Goal: Transaction & Acquisition: Purchase product/service

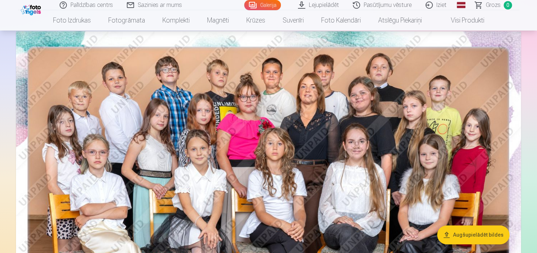
scroll to position [36, 0]
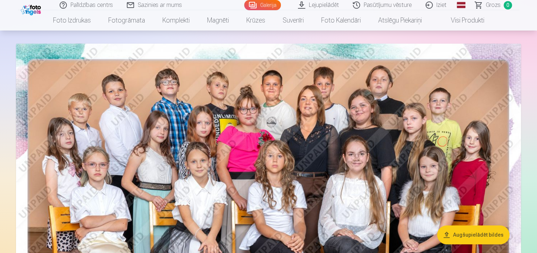
click at [473, 19] on link "Visi produkti" at bounding box center [461, 20] width 62 height 20
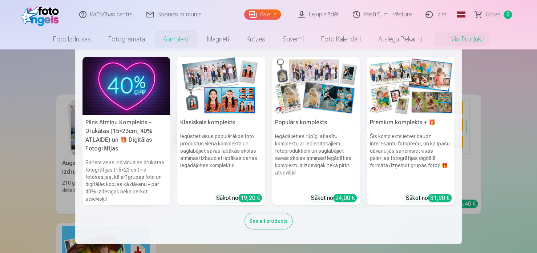
click at [171, 39] on link "Komplekti" at bounding box center [176, 39] width 45 height 20
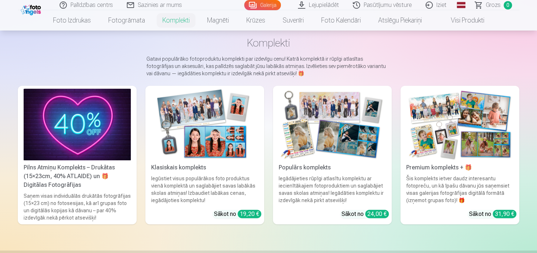
scroll to position [73, 0]
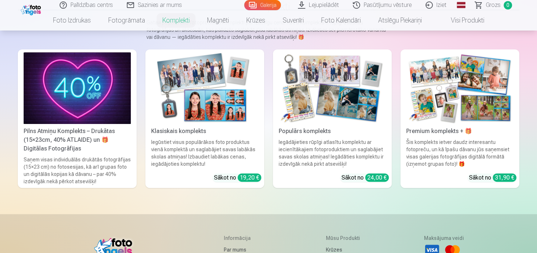
click at [203, 86] on img at bounding box center [204, 88] width 107 height 72
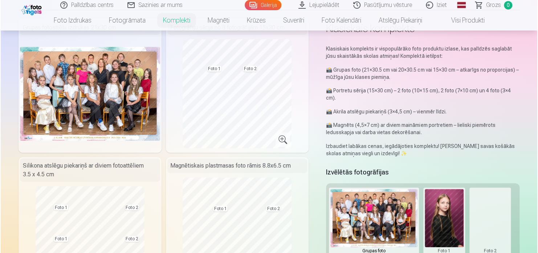
scroll to position [36, 0]
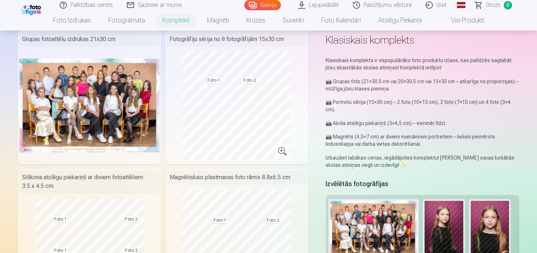
click at [125, 100] on img at bounding box center [89, 104] width 140 height 93
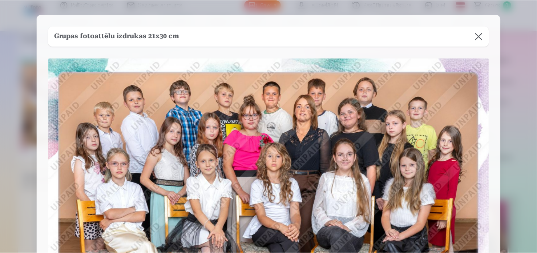
scroll to position [0, 0]
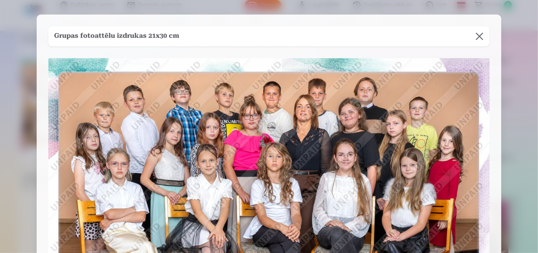
click at [478, 36] on button at bounding box center [480, 36] width 20 height 20
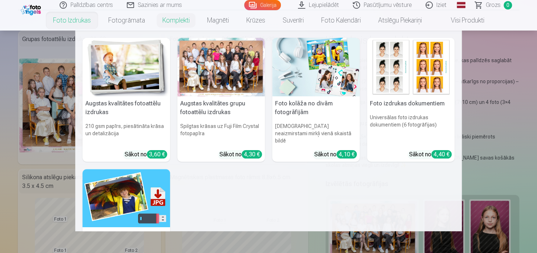
click at [77, 22] on link "Foto izdrukas" at bounding box center [71, 20] width 55 height 20
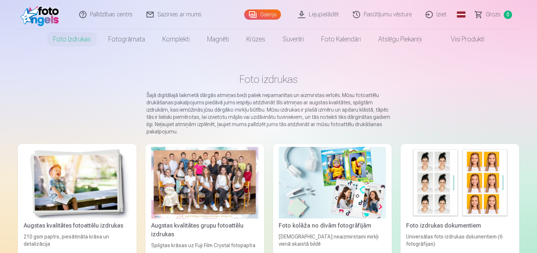
click at [454, 37] on link "Visi produkti" at bounding box center [461, 39] width 62 height 20
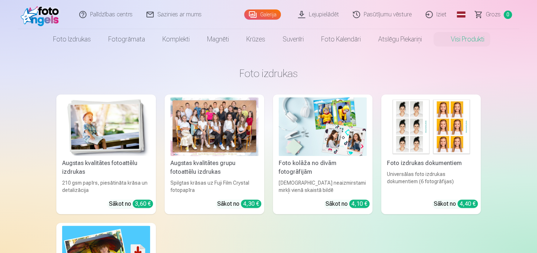
click at [213, 148] on div at bounding box center [214, 126] width 88 height 58
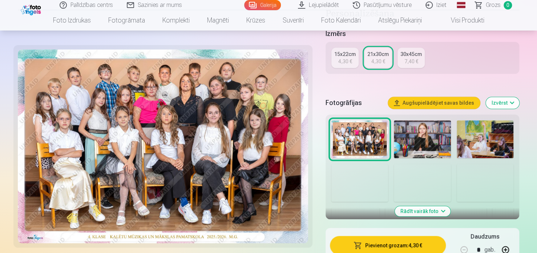
scroll to position [182, 0]
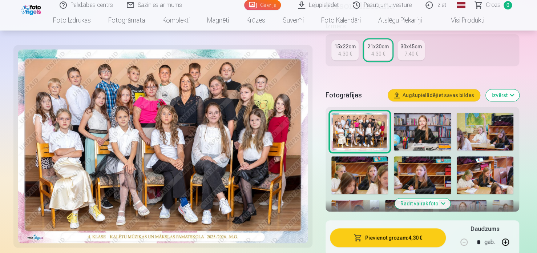
click at [432, 203] on button "Rādīt vairāk foto" at bounding box center [422, 203] width 56 height 10
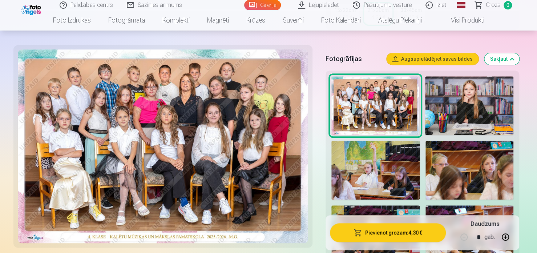
scroll to position [109, 0]
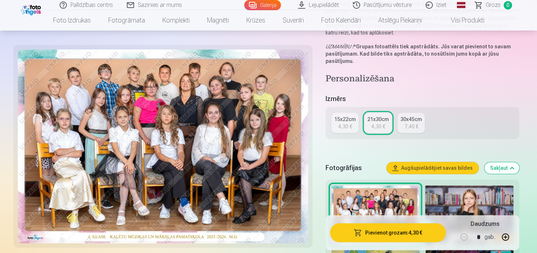
click at [345, 123] on div "4,30 €" at bounding box center [345, 126] width 14 height 7
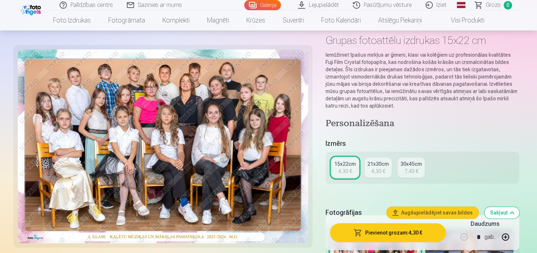
scroll to position [36, 0]
click at [384, 231] on button "Pievienot grozam : 4,30 €" at bounding box center [388, 232] width 116 height 19
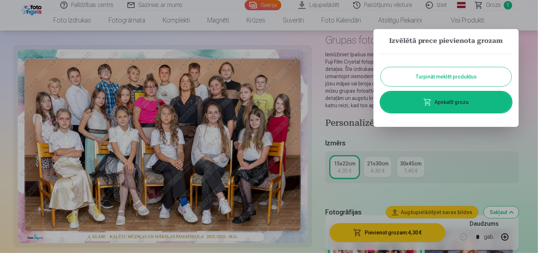
click at [452, 77] on button "Turpināt meklēt produktus" at bounding box center [446, 76] width 131 height 19
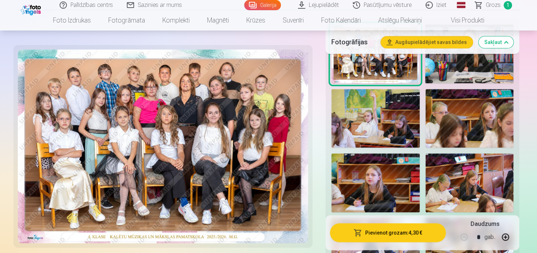
scroll to position [254, 0]
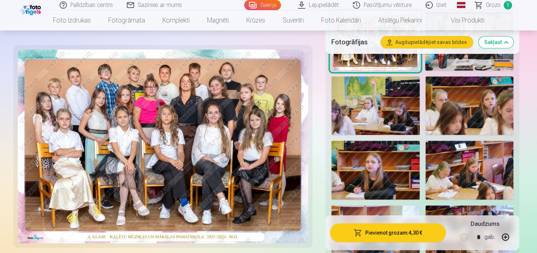
click at [370, 181] on img at bounding box center [375, 170] width 88 height 59
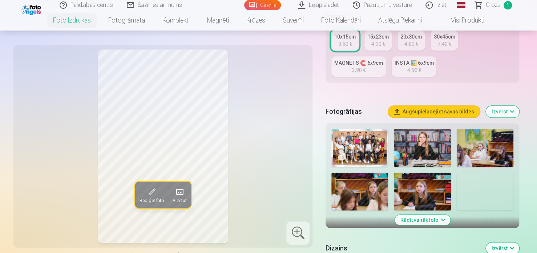
scroll to position [182, 0]
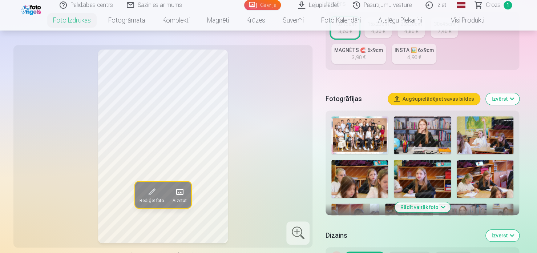
click at [420, 142] on img at bounding box center [422, 135] width 57 height 38
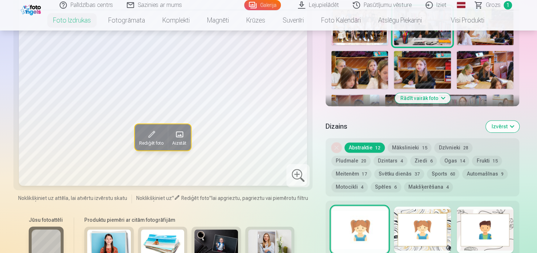
scroll to position [254, 0]
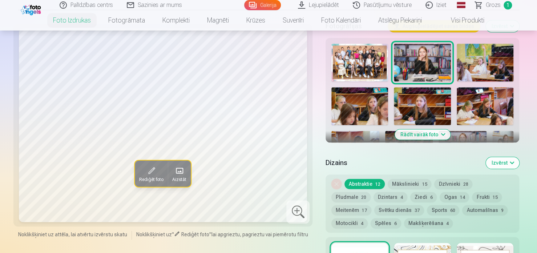
click at [424, 107] on img at bounding box center [422, 106] width 57 height 38
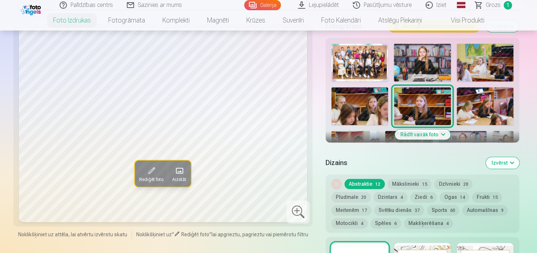
click at [404, 185] on button "Mākslinieki 15" at bounding box center [410, 184] width 44 height 10
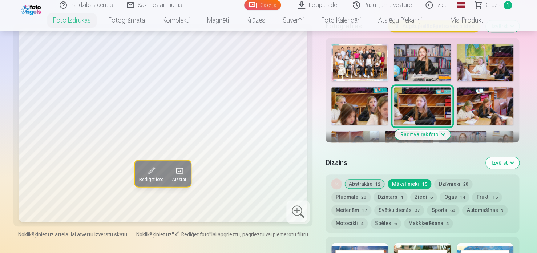
click at [441, 181] on button "Dzīvnieki 28" at bounding box center [453, 184] width 38 height 10
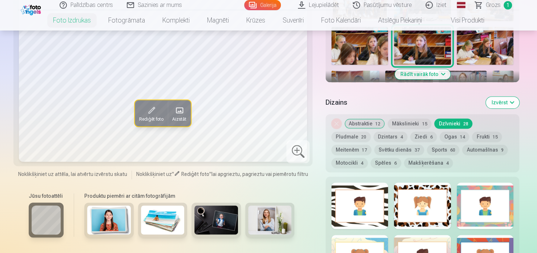
scroll to position [327, 0]
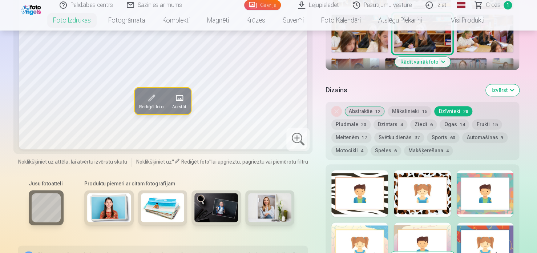
click at [371, 119] on button "Pludmale 20" at bounding box center [350, 124] width 39 height 10
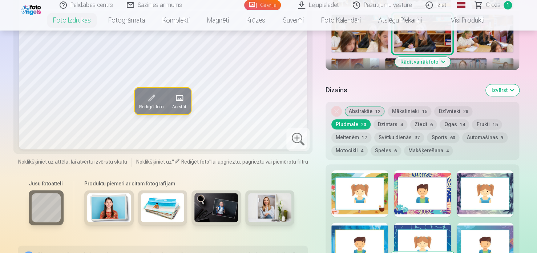
click at [508, 90] on button "Izvērst" at bounding box center [502, 90] width 33 height 12
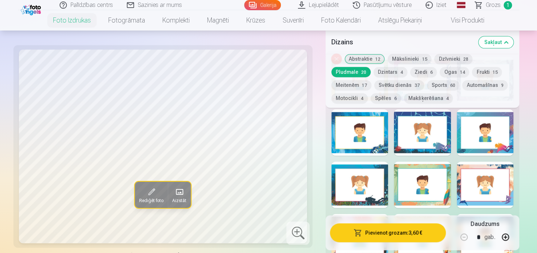
scroll to position [400, 0]
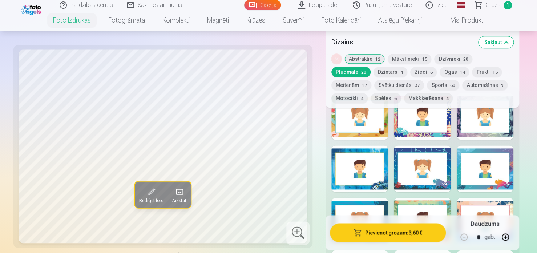
click at [371, 80] on button "Meitenēm 17" at bounding box center [351, 85] width 40 height 10
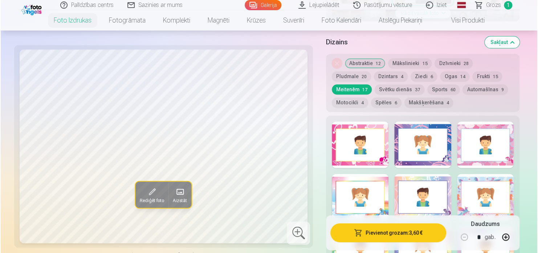
scroll to position [363, 0]
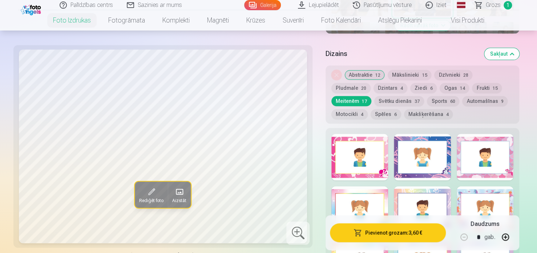
click at [151, 195] on span at bounding box center [152, 192] width 12 height 12
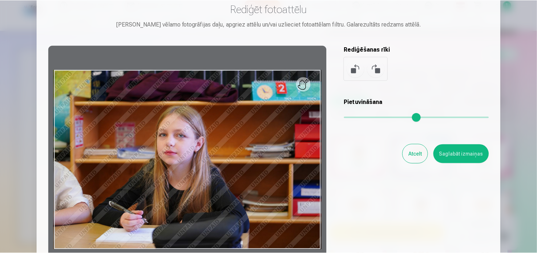
scroll to position [36, 0]
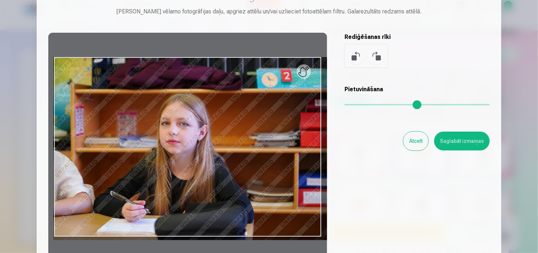
type input "*"
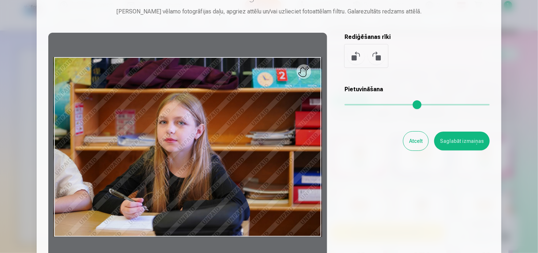
drag, startPoint x: 347, startPoint y: 103, endPoint x: 347, endPoint y: 111, distance: 8.0
click at [347, 105] on input "range" at bounding box center [417, 104] width 145 height 1
click at [413, 143] on button "Atcelt" at bounding box center [416, 140] width 25 height 19
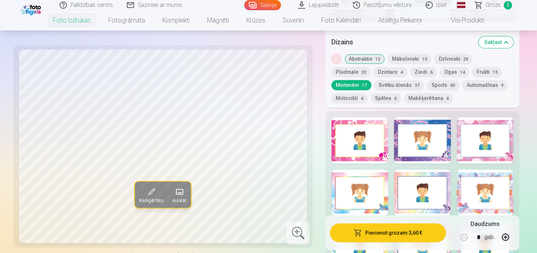
scroll to position [363, 0]
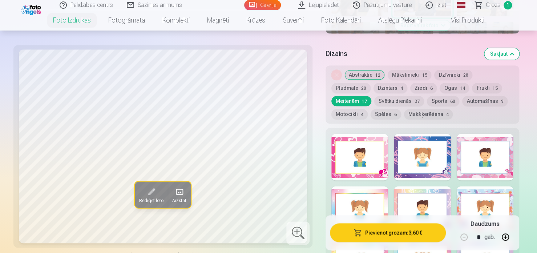
click at [364, 72] on button "Abstraktie 12" at bounding box center [364, 75] width 40 height 10
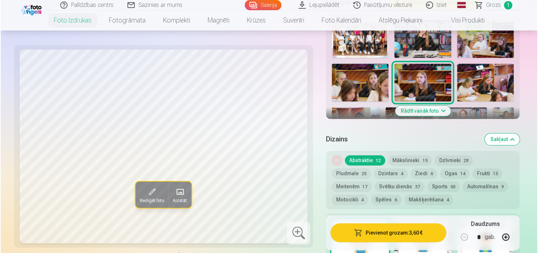
scroll to position [291, 0]
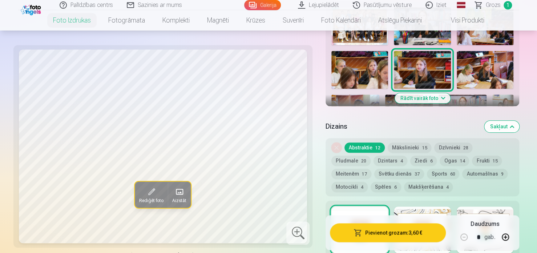
click at [399, 234] on button "Pievienot grozam : 3,60 €" at bounding box center [388, 232] width 116 height 19
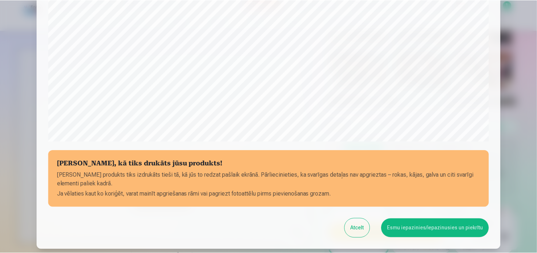
scroll to position [218, 0]
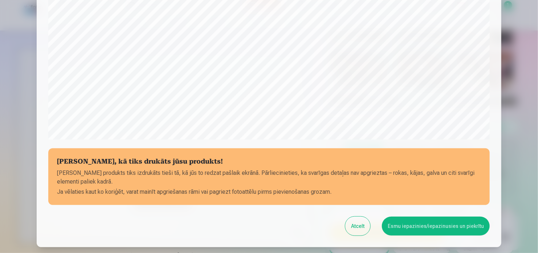
click at [410, 225] on button "Esmu iepazinies/iepazinusies un piekrītu" at bounding box center [436, 225] width 108 height 19
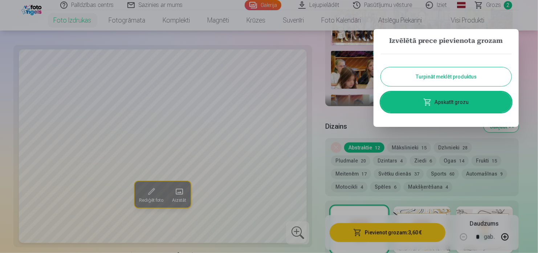
click at [456, 73] on button "Turpināt meklēt produktus" at bounding box center [446, 76] width 131 height 19
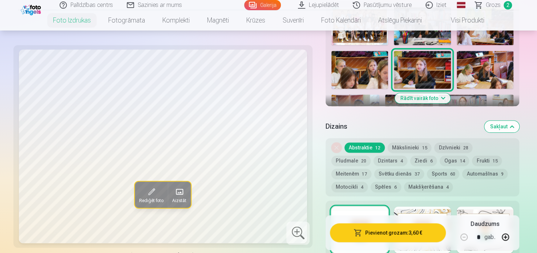
click at [443, 97] on button "Rādīt vairāk foto" at bounding box center [422, 98] width 56 height 10
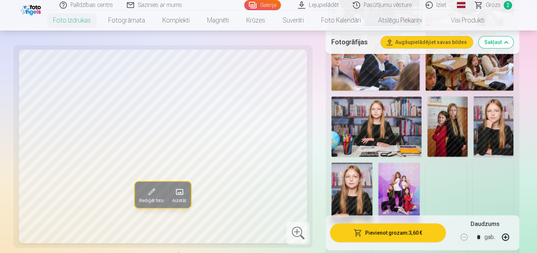
scroll to position [472, 0]
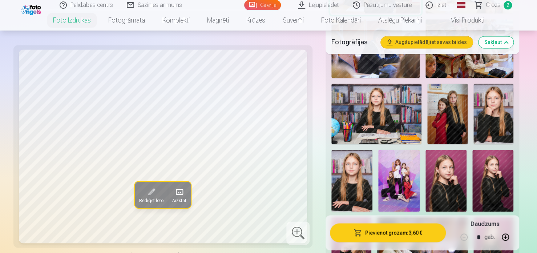
click at [392, 187] on img at bounding box center [398, 181] width 41 height 62
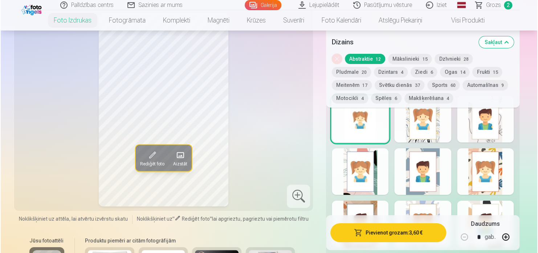
scroll to position [1308, 0]
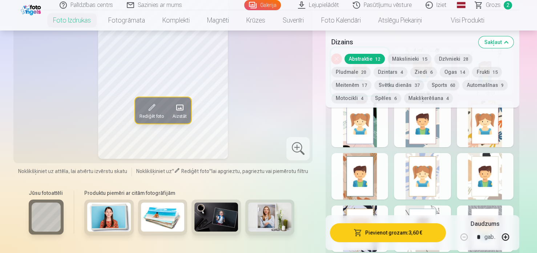
click at [406, 230] on button "Pievienot grozam : 3,60 €" at bounding box center [388, 232] width 116 height 19
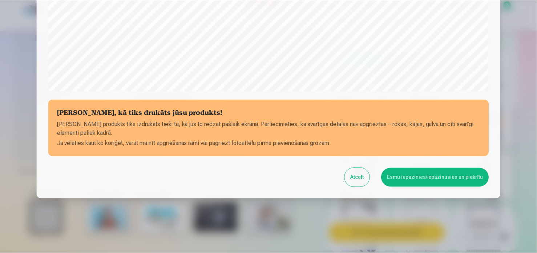
scroll to position [270, 0]
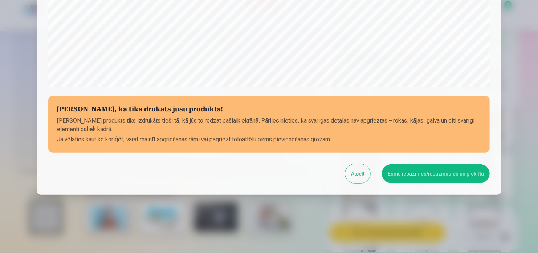
click at [428, 175] on button "Esmu iepazinies/iepazinusies un piekrītu" at bounding box center [436, 173] width 108 height 19
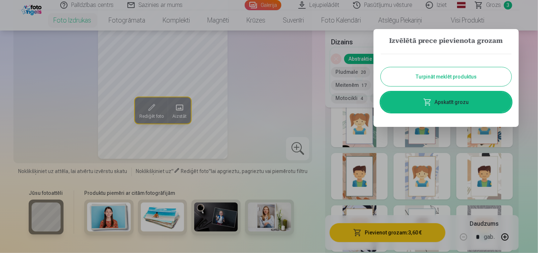
click at [437, 77] on button "Turpināt meklēt produktus" at bounding box center [446, 76] width 131 height 19
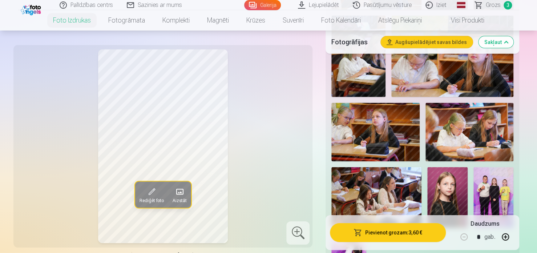
scroll to position [944, 0]
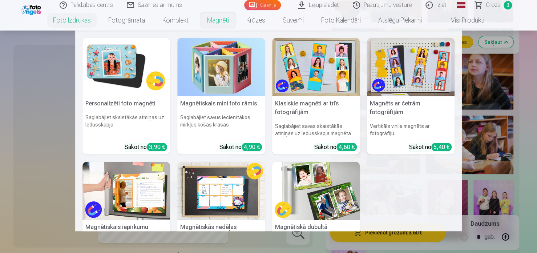
click at [214, 23] on link "Magnēti" at bounding box center [217, 20] width 39 height 20
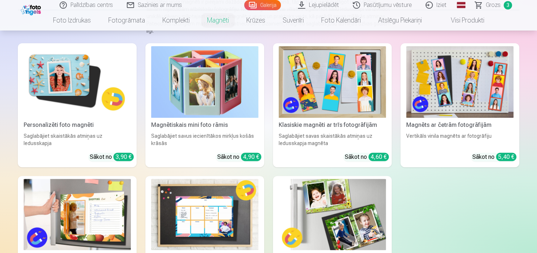
scroll to position [109, 0]
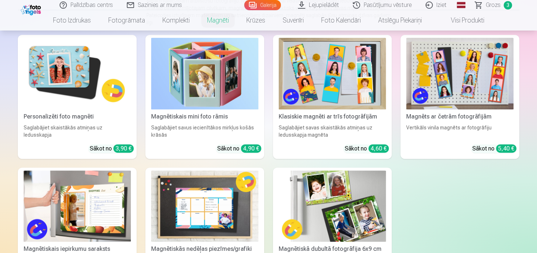
click at [64, 74] on img at bounding box center [77, 74] width 107 height 72
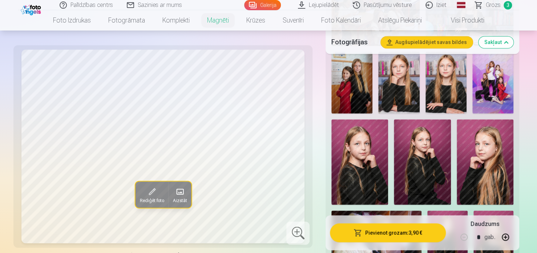
scroll to position [472, 0]
click at [437, 87] on img at bounding box center [445, 83] width 41 height 62
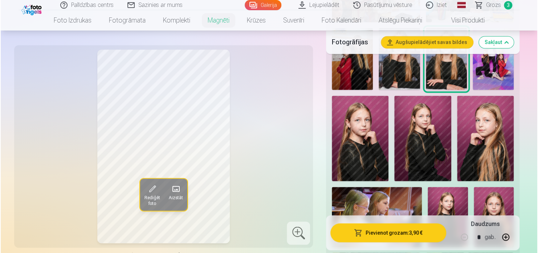
scroll to position [509, 0]
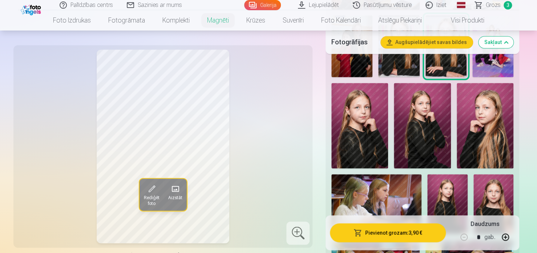
click at [364, 232] on button "Pievienot grozam : 3,90 €" at bounding box center [388, 232] width 116 height 19
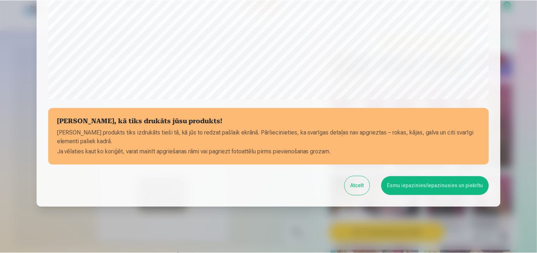
scroll to position [270, 0]
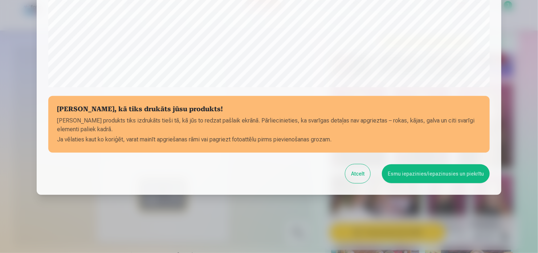
click at [437, 176] on button "Esmu iepazinies/iepazinusies un piekrītu" at bounding box center [436, 173] width 108 height 19
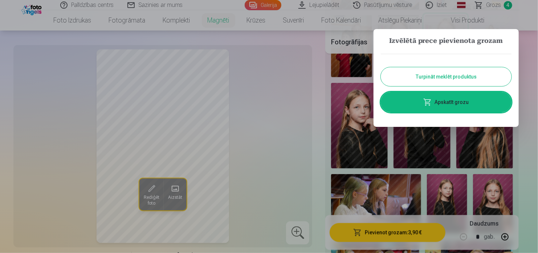
click at [459, 76] on button "Turpināt meklēt produktus" at bounding box center [446, 76] width 131 height 19
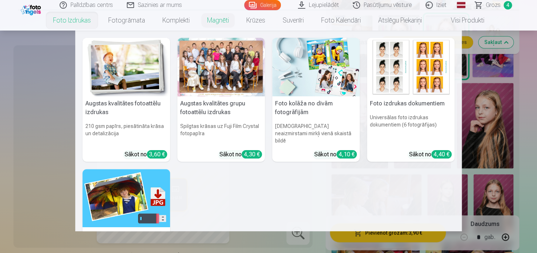
click at [86, 22] on link "Foto izdrukas" at bounding box center [71, 20] width 55 height 20
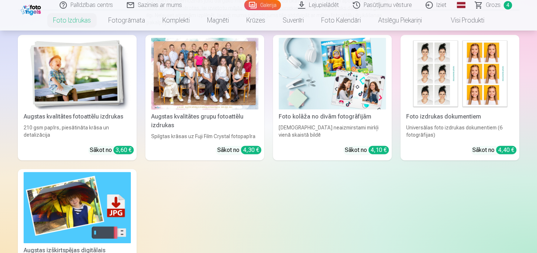
scroll to position [73, 0]
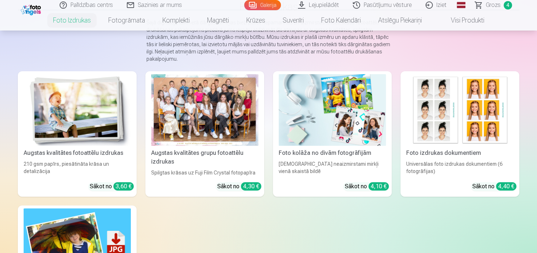
click at [63, 142] on img at bounding box center [77, 110] width 107 height 72
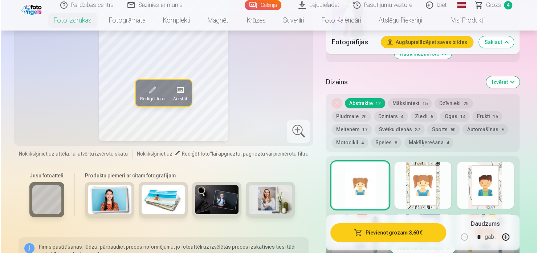
scroll to position [1199, 0]
click at [409, 100] on button "Mākslinieki 15" at bounding box center [410, 103] width 44 height 10
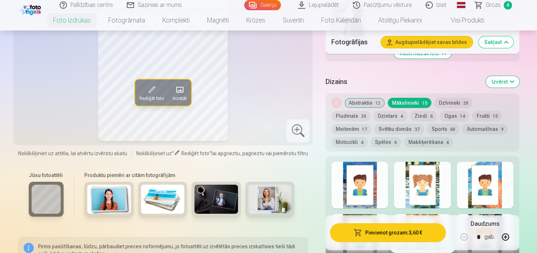
click at [449, 100] on button "Dzīvnieki 28" at bounding box center [453, 103] width 38 height 10
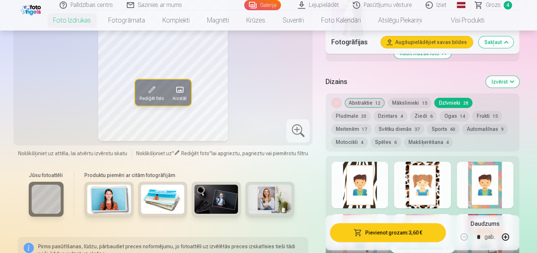
click at [397, 230] on button "Pievienot grozam : 3,60 €" at bounding box center [388, 232] width 116 height 19
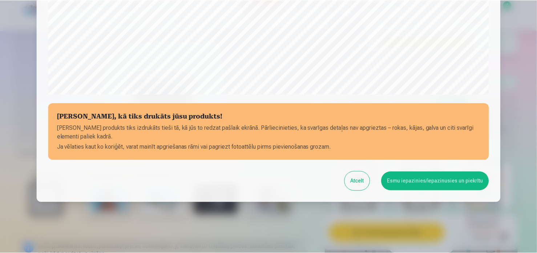
scroll to position [270, 0]
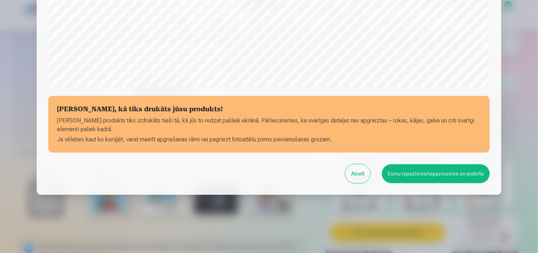
click at [363, 176] on button "Atcelt" at bounding box center [357, 173] width 25 height 19
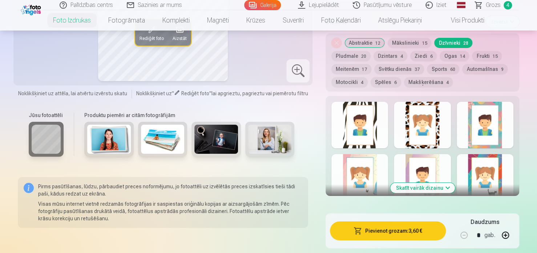
scroll to position [1271, 0]
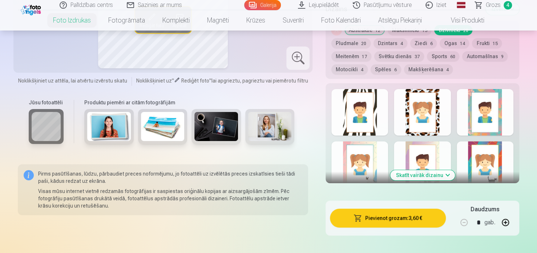
click at [425, 116] on div at bounding box center [422, 112] width 57 height 46
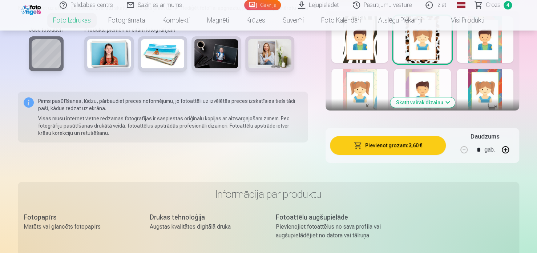
scroll to position [1308, 0]
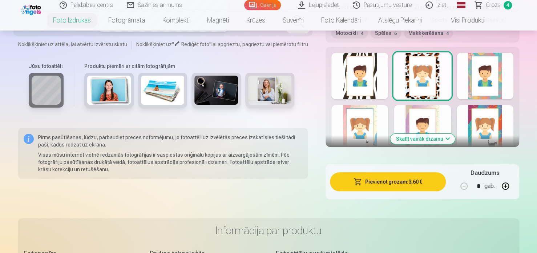
click at [444, 139] on button "Skatīt vairāk dizainu" at bounding box center [422, 139] width 65 height 10
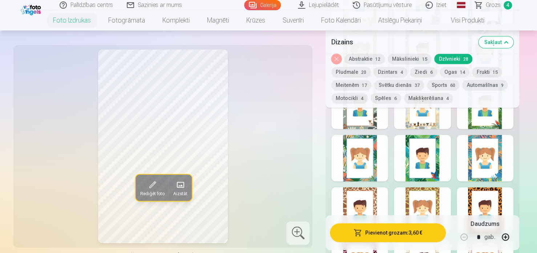
scroll to position [1562, 0]
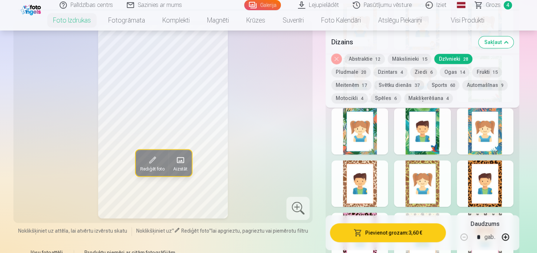
click at [489, 193] on div at bounding box center [485, 183] width 57 height 46
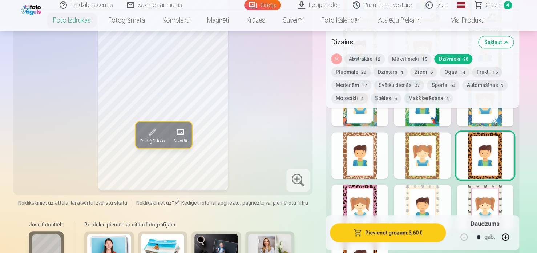
scroll to position [1635, 0]
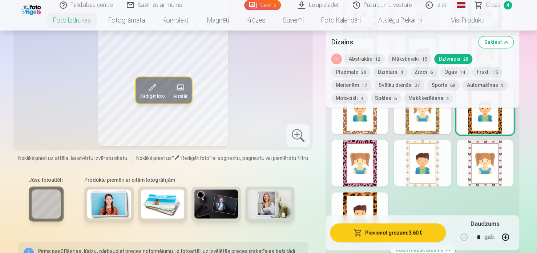
click at [371, 174] on div at bounding box center [359, 163] width 57 height 46
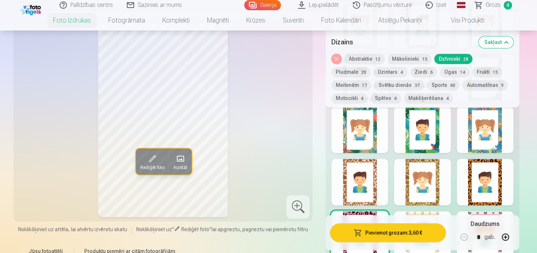
scroll to position [1562, 0]
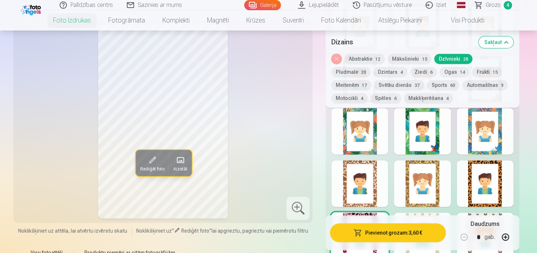
click at [410, 73] on button "Ziedi 6" at bounding box center [423, 72] width 27 height 10
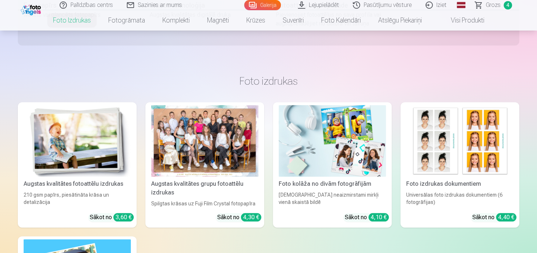
click at [97, 183] on div "Augstas kvalitātes fotoattēlu izdrukas" at bounding box center [77, 183] width 113 height 9
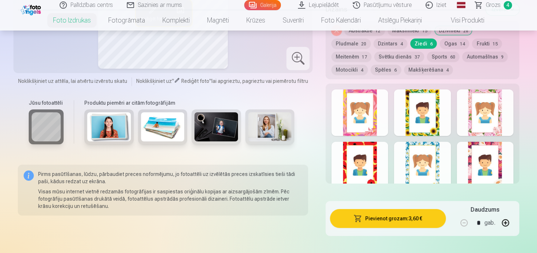
scroll to position [1271, 0]
click at [362, 125] on div at bounding box center [359, 112] width 57 height 46
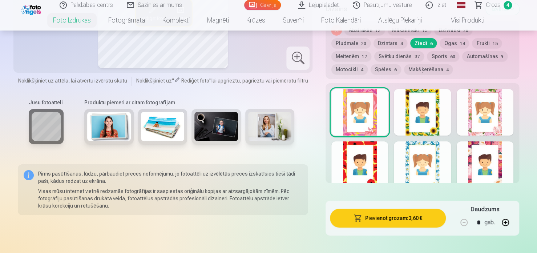
scroll to position [1235, 0]
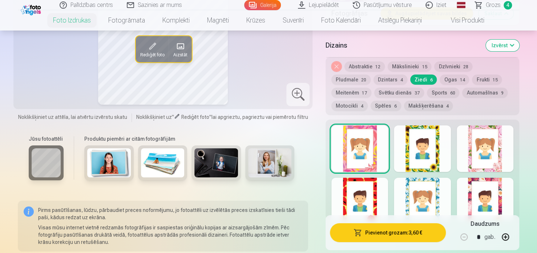
click at [479, 144] on div at bounding box center [485, 148] width 57 height 46
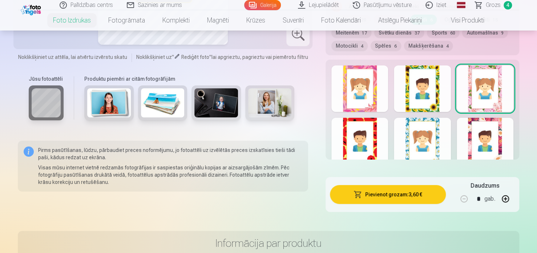
scroll to position [1308, 0]
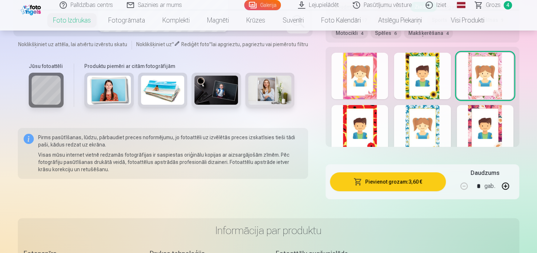
click at [491, 120] on div at bounding box center [485, 128] width 57 height 46
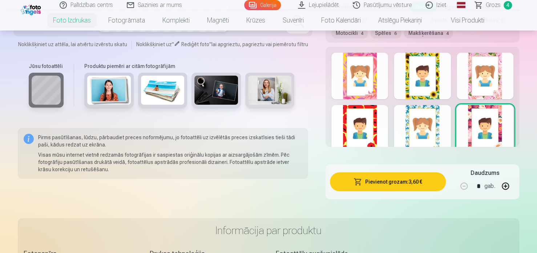
drag, startPoint x: 427, startPoint y: 98, endPoint x: 284, endPoint y: 190, distance: 170.2
click at [284, 190] on div at bounding box center [163, 190] width 290 height 7
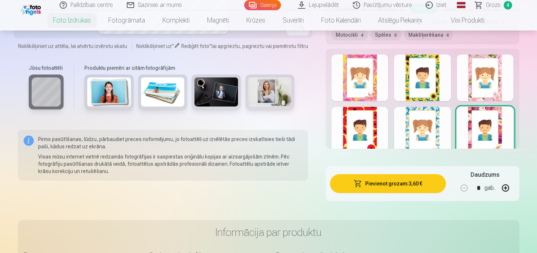
scroll to position [1271, 0]
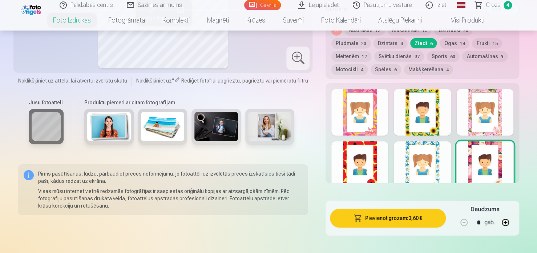
drag, startPoint x: 515, startPoint y: 135, endPoint x: 515, endPoint y: 125, distance: 9.4
click at [515, 125] on div at bounding box center [422, 133] width 194 height 100
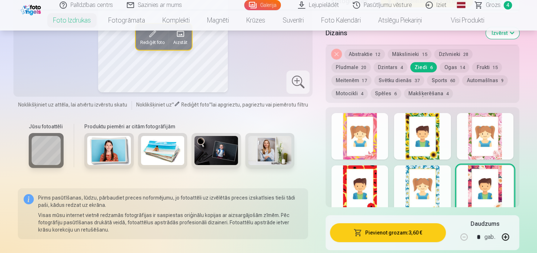
scroll to position [1235, 0]
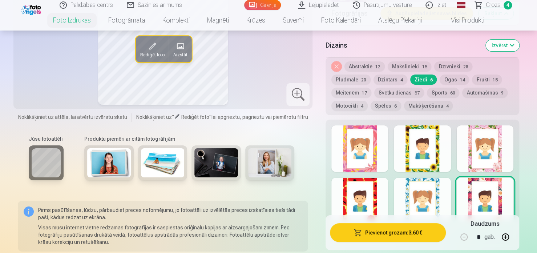
click at [366, 64] on button "Abstraktie 12" at bounding box center [364, 66] width 40 height 10
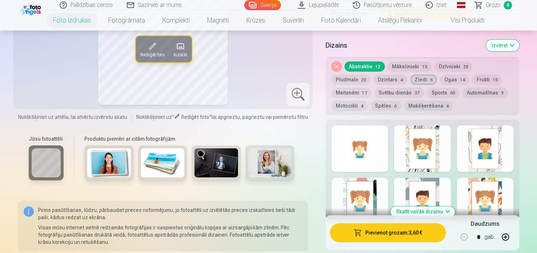
click at [411, 144] on div at bounding box center [422, 148] width 57 height 46
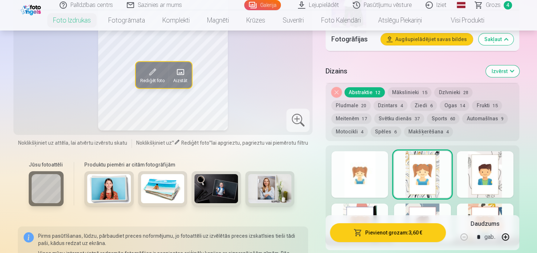
scroll to position [1199, 0]
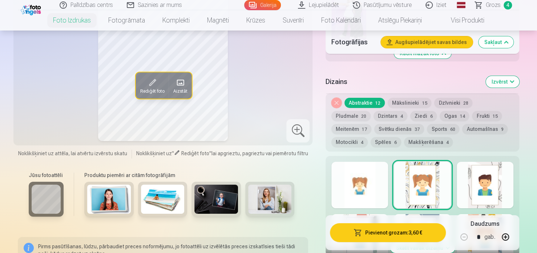
click at [493, 183] on div at bounding box center [485, 185] width 57 height 46
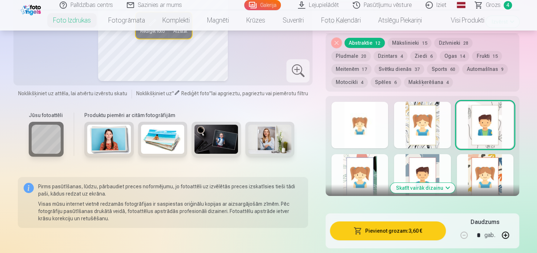
scroll to position [1271, 0]
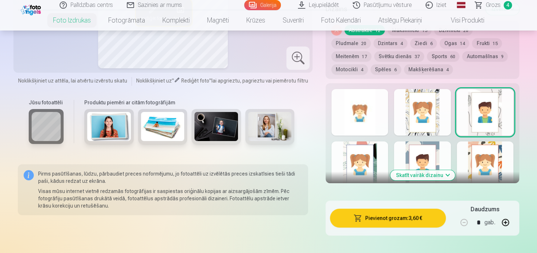
click at [443, 173] on button "Skatīt vairāk dizainu" at bounding box center [422, 175] width 65 height 10
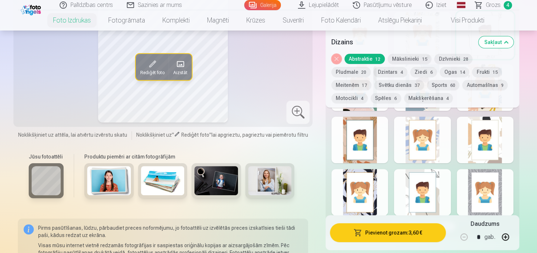
scroll to position [1380, 0]
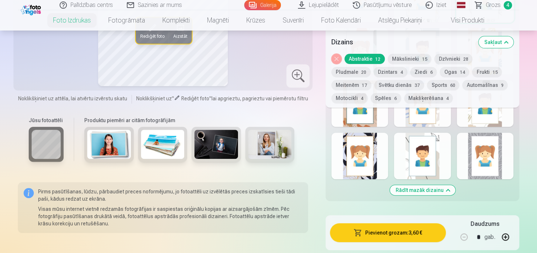
click at [372, 165] on div at bounding box center [359, 156] width 57 height 46
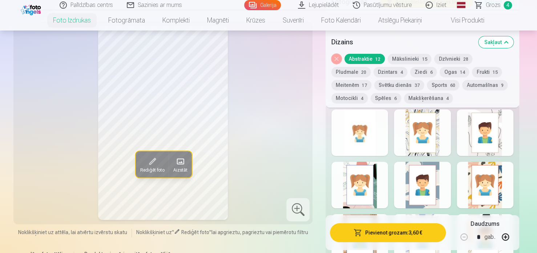
scroll to position [1235, 0]
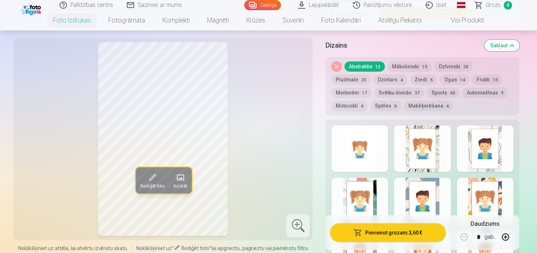
click at [404, 101] on button "Makšķerēšana 4" at bounding box center [428, 106] width 49 height 10
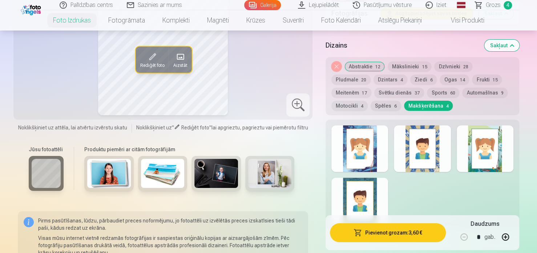
click at [371, 106] on button "Spēles 6" at bounding box center [386, 106] width 31 height 10
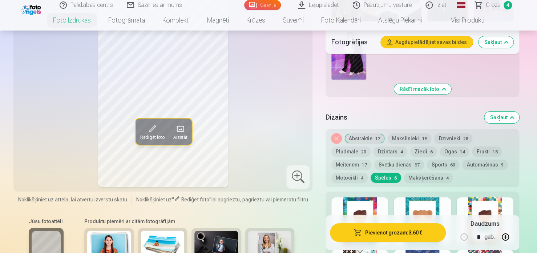
scroll to position [1162, 0]
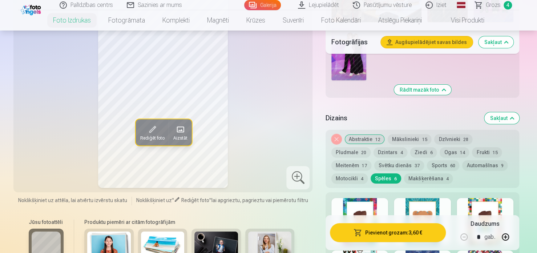
click at [374, 168] on button "Svētku dienās 37" at bounding box center [399, 165] width 50 height 10
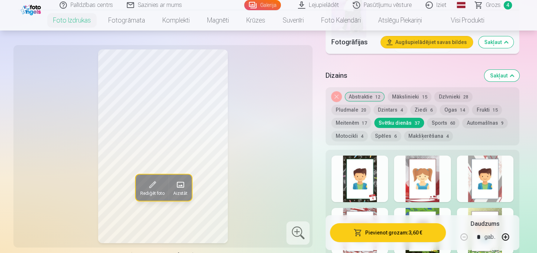
scroll to position [1235, 0]
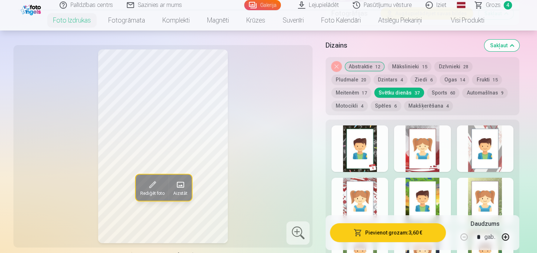
click at [368, 141] on div at bounding box center [359, 148] width 57 height 46
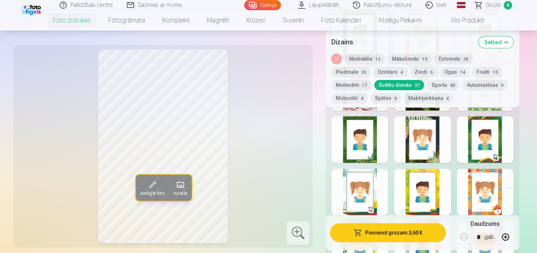
scroll to position [1344, 0]
click at [412, 117] on div at bounding box center [422, 140] width 57 height 46
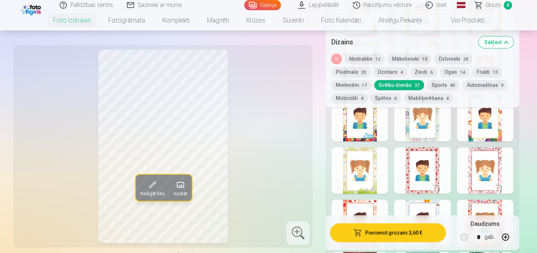
scroll to position [1526, 0]
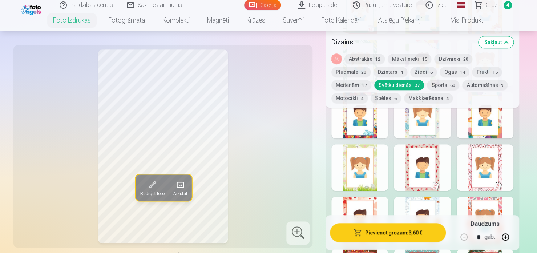
click at [408, 169] on div at bounding box center [422, 167] width 57 height 46
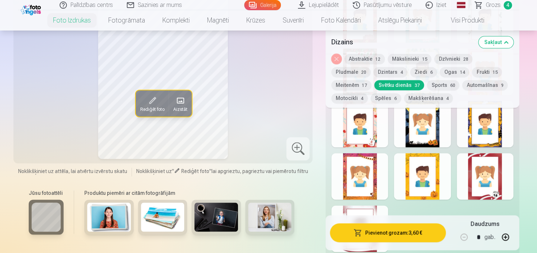
scroll to position [1780, 0]
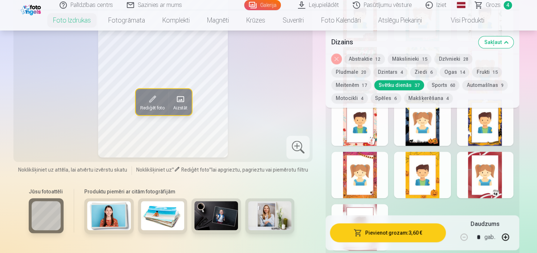
click at [422, 127] on div at bounding box center [422, 122] width 57 height 46
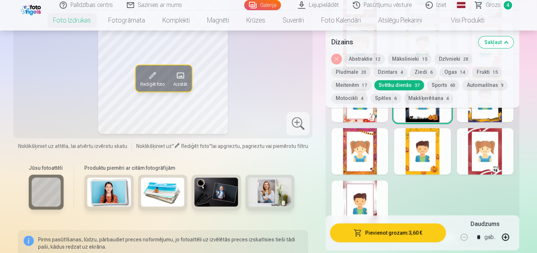
scroll to position [1816, 0]
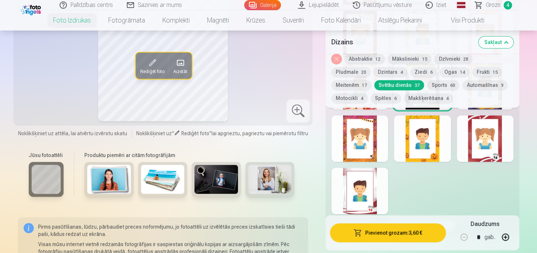
click at [363, 184] on div at bounding box center [359, 190] width 57 height 46
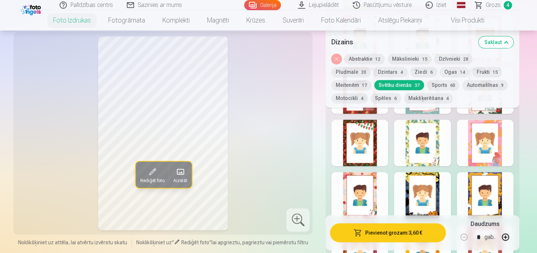
scroll to position [1744, 0]
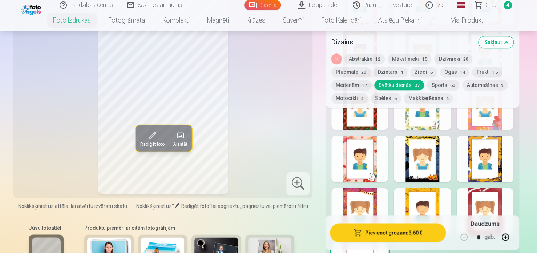
click at [356, 126] on div at bounding box center [359, 106] width 57 height 46
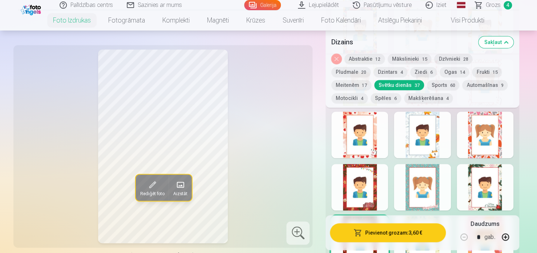
scroll to position [1598, 0]
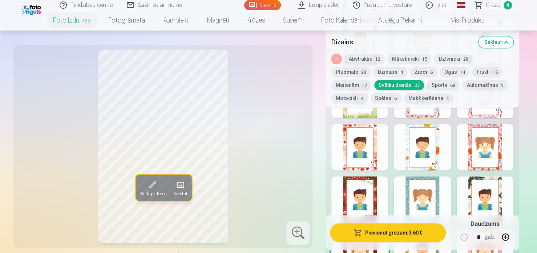
click at [427, 85] on button "Sports 60" at bounding box center [443, 85] width 32 height 10
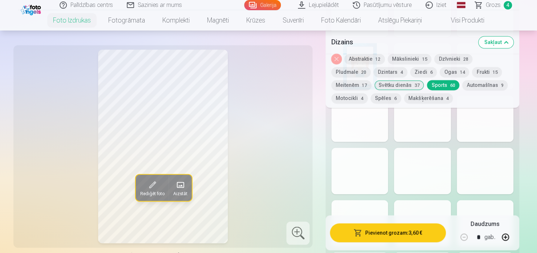
scroll to position [1853, 0]
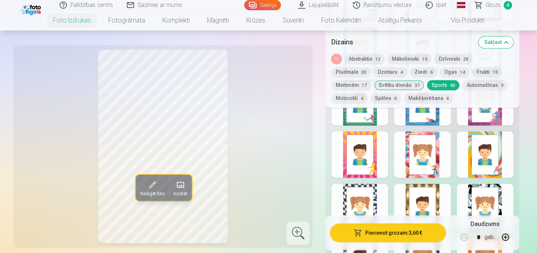
click at [432, 167] on div at bounding box center [422, 154] width 57 height 46
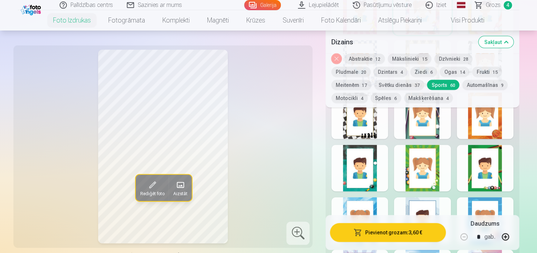
scroll to position [1961, 0]
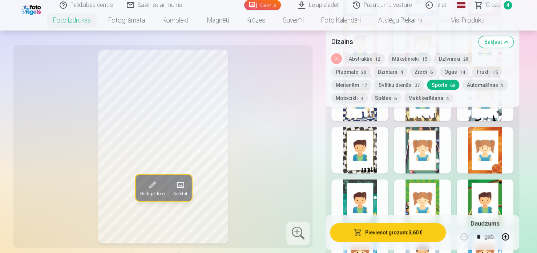
click at [462, 85] on button "Automašīnas 9" at bounding box center [484, 85] width 45 height 10
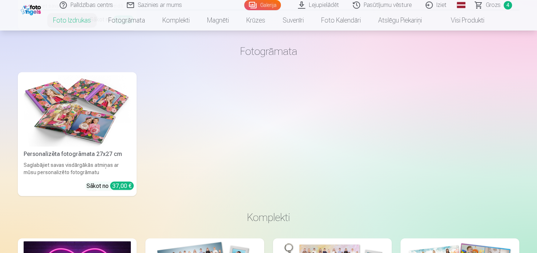
click at [126, 45] on h3 "Fotogrāmata" at bounding box center [269, 50] width 490 height 13
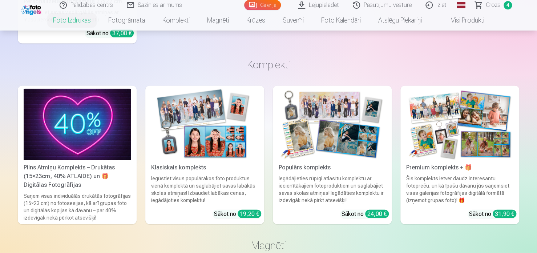
scroll to position [2107, 0]
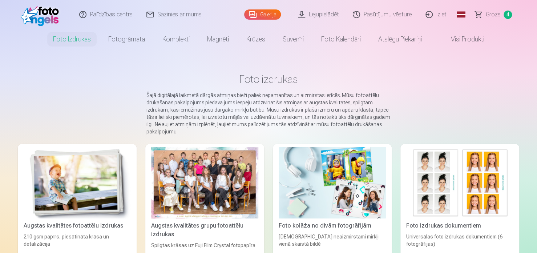
click at [99, 171] on img at bounding box center [77, 183] width 107 height 72
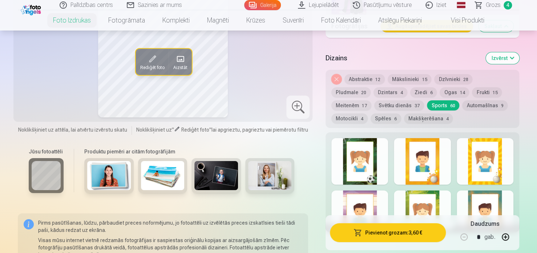
scroll to position [1235, 0]
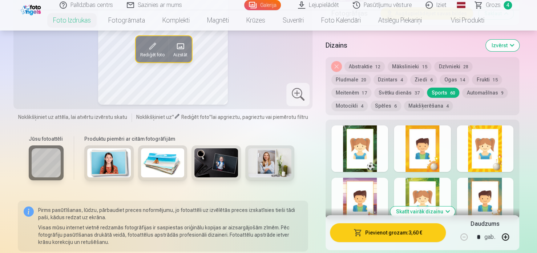
click at [364, 64] on button "Abstraktie 12" at bounding box center [364, 66] width 40 height 10
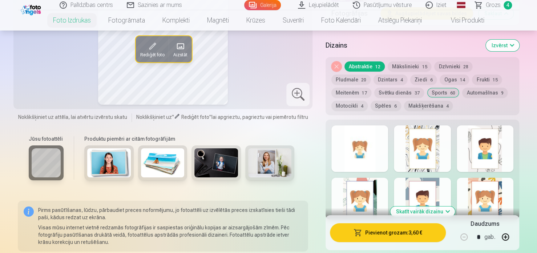
click at [349, 149] on div at bounding box center [359, 148] width 57 height 46
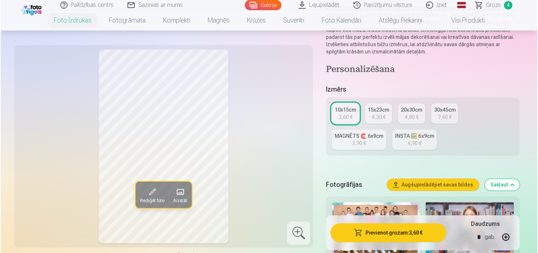
scroll to position [109, 0]
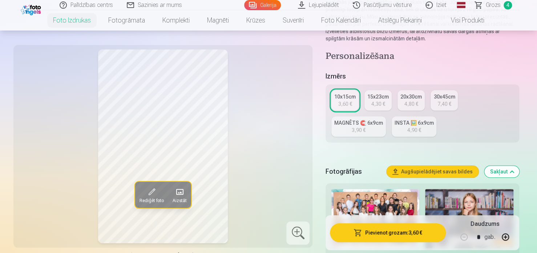
click at [386, 236] on button "Pievienot grozam : 3,60 €" at bounding box center [388, 232] width 116 height 19
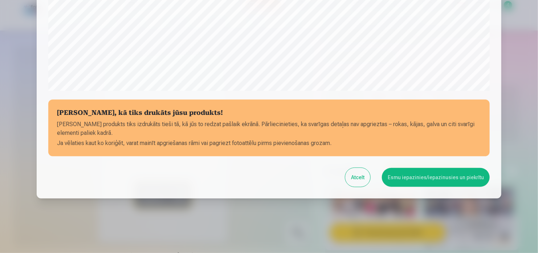
scroll to position [270, 0]
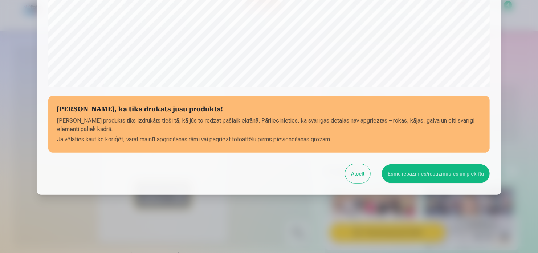
click at [426, 177] on button "Esmu iepazinies/iepazinusies un piekrītu" at bounding box center [436, 173] width 108 height 19
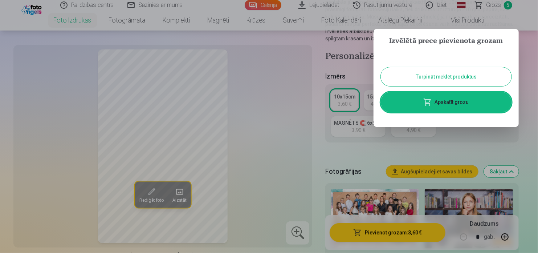
click at [457, 99] on link "Apskatīt grozu" at bounding box center [446, 102] width 131 height 20
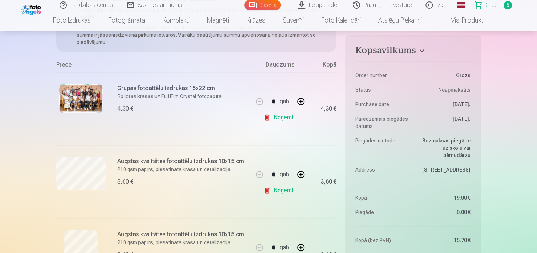
scroll to position [73, 0]
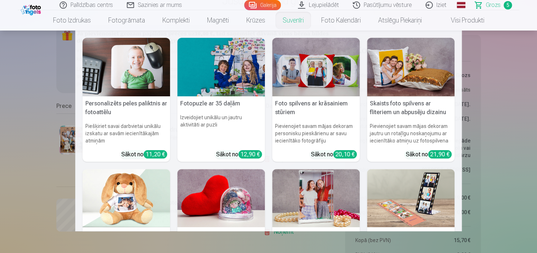
click at [293, 20] on link "Suvenīri" at bounding box center [293, 20] width 39 height 20
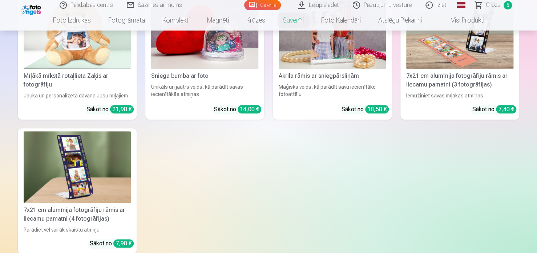
scroll to position [182, 0]
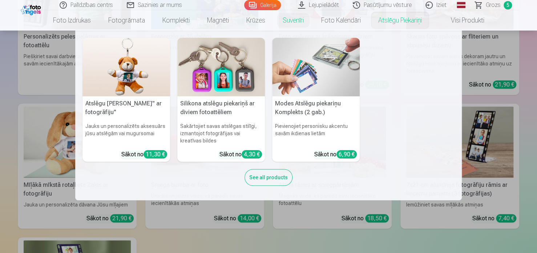
click at [387, 21] on link "Atslēgu piekariņi" at bounding box center [399, 20] width 61 height 20
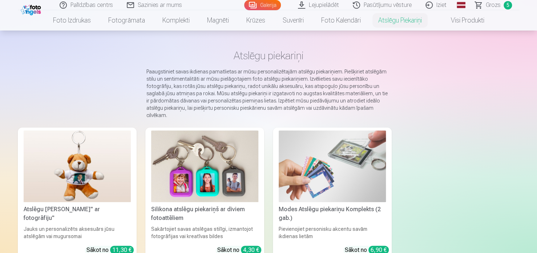
scroll to position [36, 0]
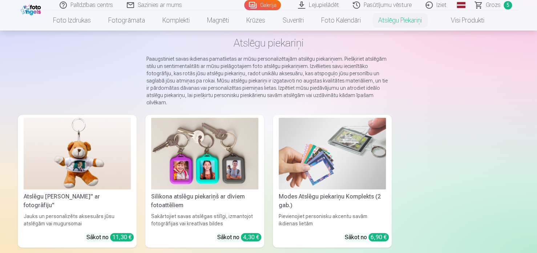
click at [334, 155] on img at bounding box center [332, 154] width 107 height 72
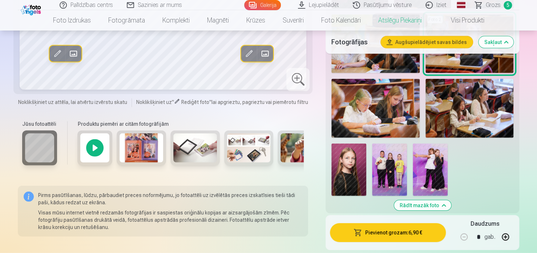
scroll to position [872, 0]
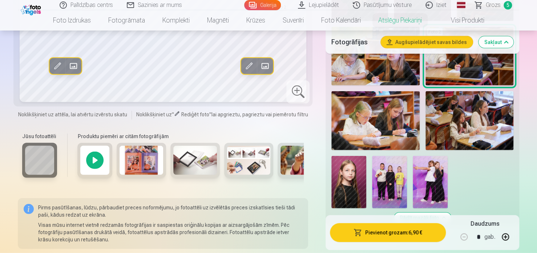
click at [249, 162] on img at bounding box center [249, 160] width 44 height 29
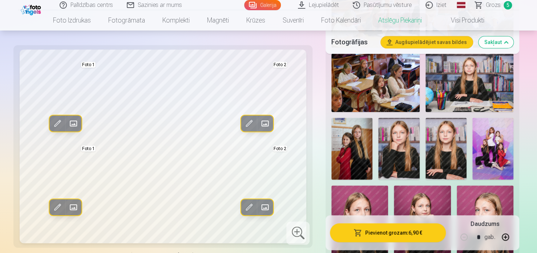
scroll to position [291, 0]
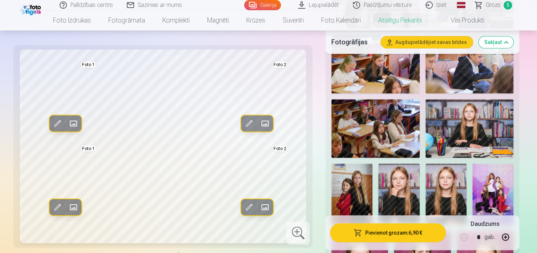
click at [400, 188] on img at bounding box center [398, 194] width 41 height 62
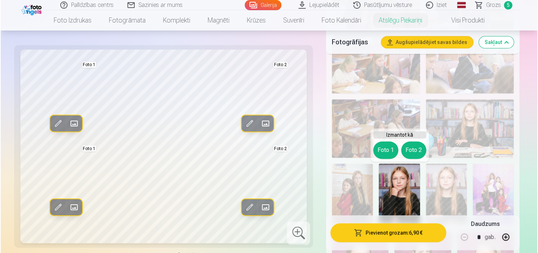
scroll to position [327, 0]
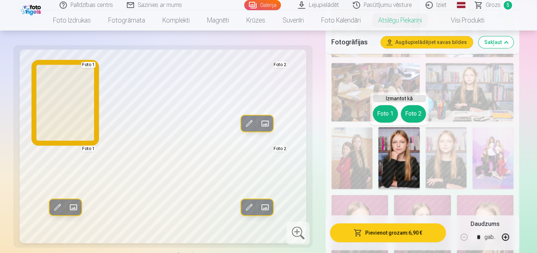
click at [384, 111] on button "Foto 1" at bounding box center [385, 113] width 25 height 17
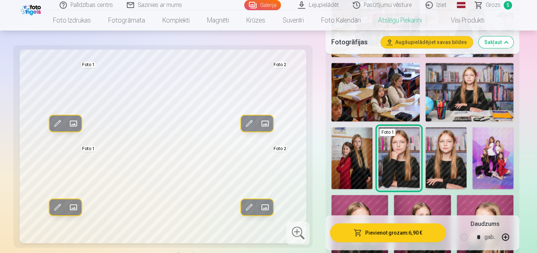
click at [448, 147] on img at bounding box center [445, 158] width 41 height 62
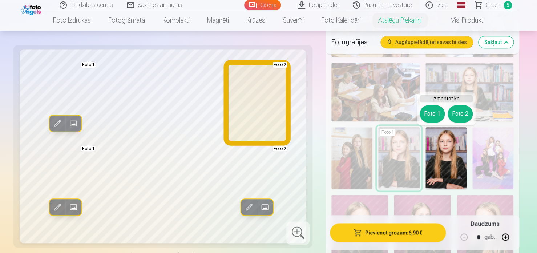
click at [459, 110] on button "Foto 2" at bounding box center [460, 113] width 25 height 17
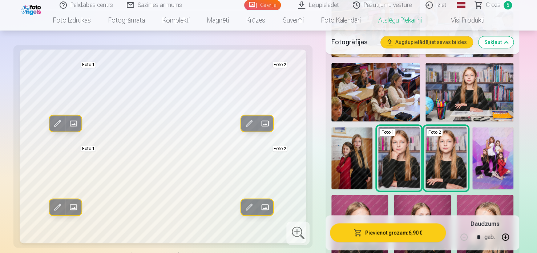
click at [390, 234] on button "Pievienot grozam : 6,90 €" at bounding box center [388, 232] width 116 height 19
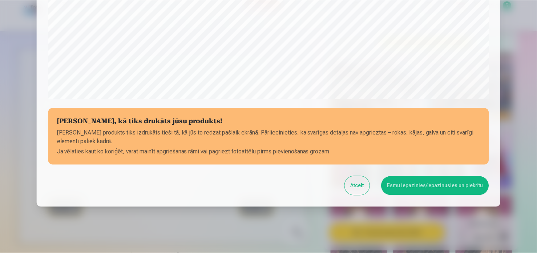
scroll to position [270, 0]
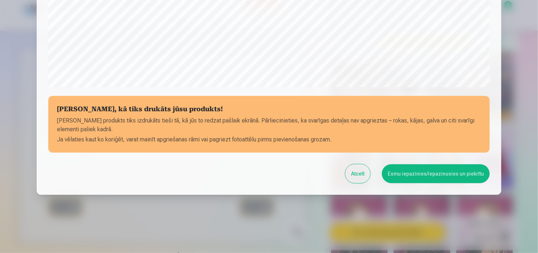
click at [426, 175] on button "Esmu iepazinies/iepazinusies un piekrītu" at bounding box center [436, 173] width 108 height 19
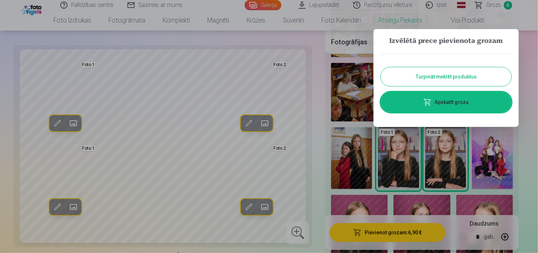
click at [457, 98] on link "Apskatīt grozu" at bounding box center [446, 102] width 131 height 20
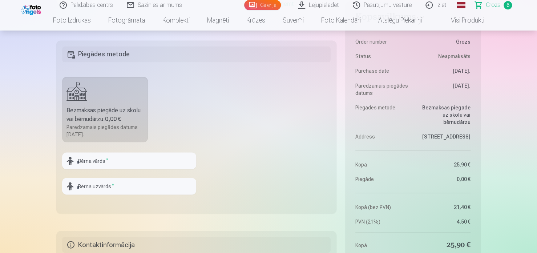
scroll to position [581, 0]
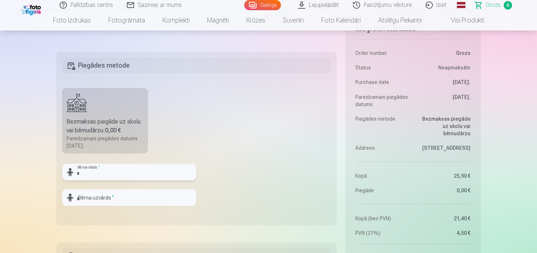
click at [107, 171] on input "text" at bounding box center [129, 171] width 134 height 17
type input "******"
click at [113, 198] on input "text" at bounding box center [129, 197] width 134 height 17
type input "*******"
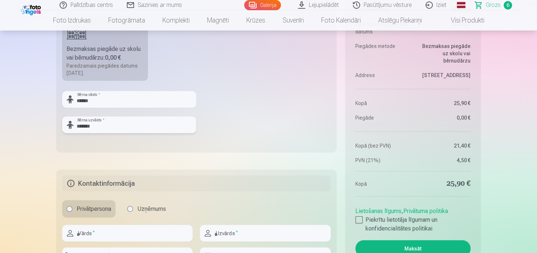
scroll to position [690, 0]
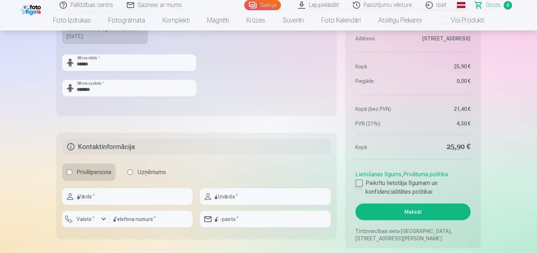
click at [358, 182] on div at bounding box center [358, 182] width 7 height 7
click at [129, 195] on input "text" at bounding box center [127, 196] width 130 height 17
type input "*****"
click at [248, 196] on input "text" at bounding box center [265, 196] width 130 height 17
type input "******"
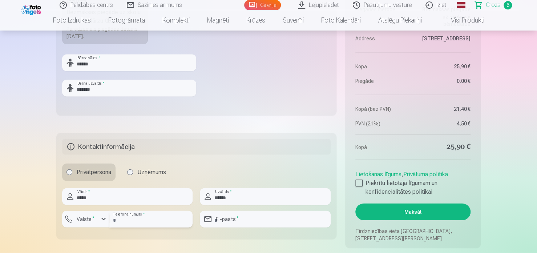
click at [165, 219] on input "number" at bounding box center [150, 219] width 83 height 17
type input "********"
click at [103, 217] on div "button" at bounding box center [103, 219] width 9 height 9
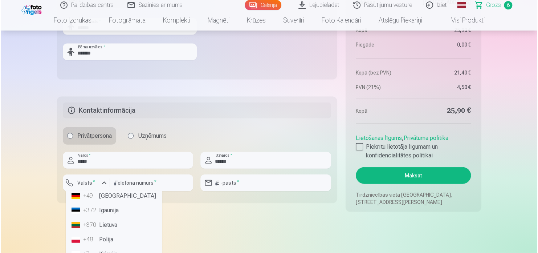
scroll to position [0, 0]
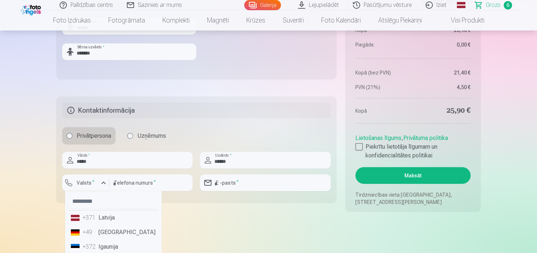
click at [116, 217] on li "+371 Latvija" at bounding box center [113, 217] width 90 height 15
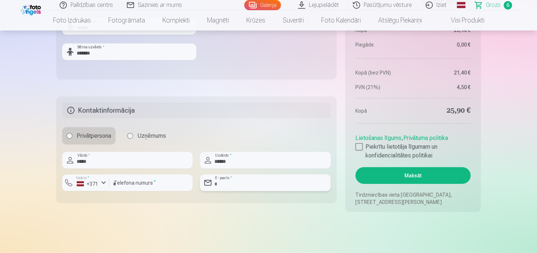
click at [249, 185] on input "email" at bounding box center [265, 182] width 130 height 17
type input "**********"
click at [413, 174] on button "Maksāt" at bounding box center [412, 175] width 115 height 17
